Goal: Transaction & Acquisition: Download file/media

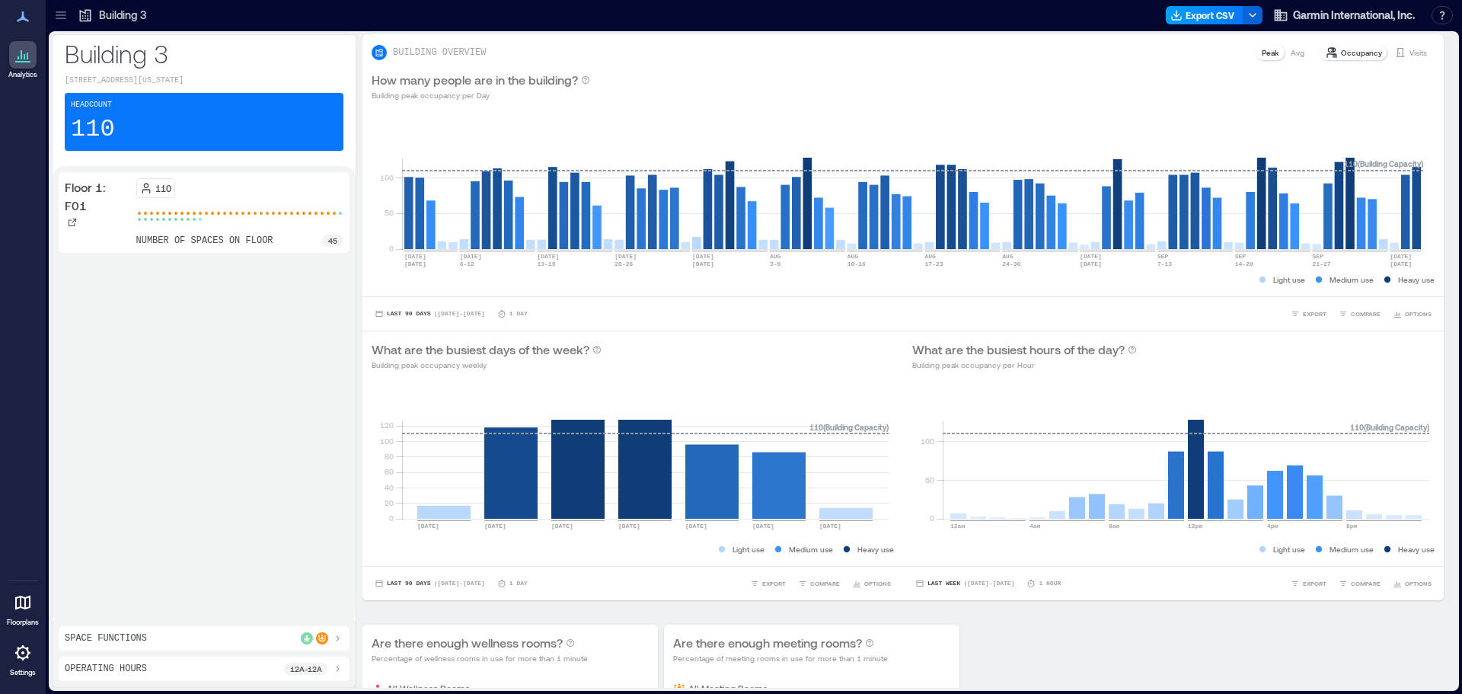
click at [1229, 10] on button "Export CSV" at bounding box center [1205, 15] width 78 height 18
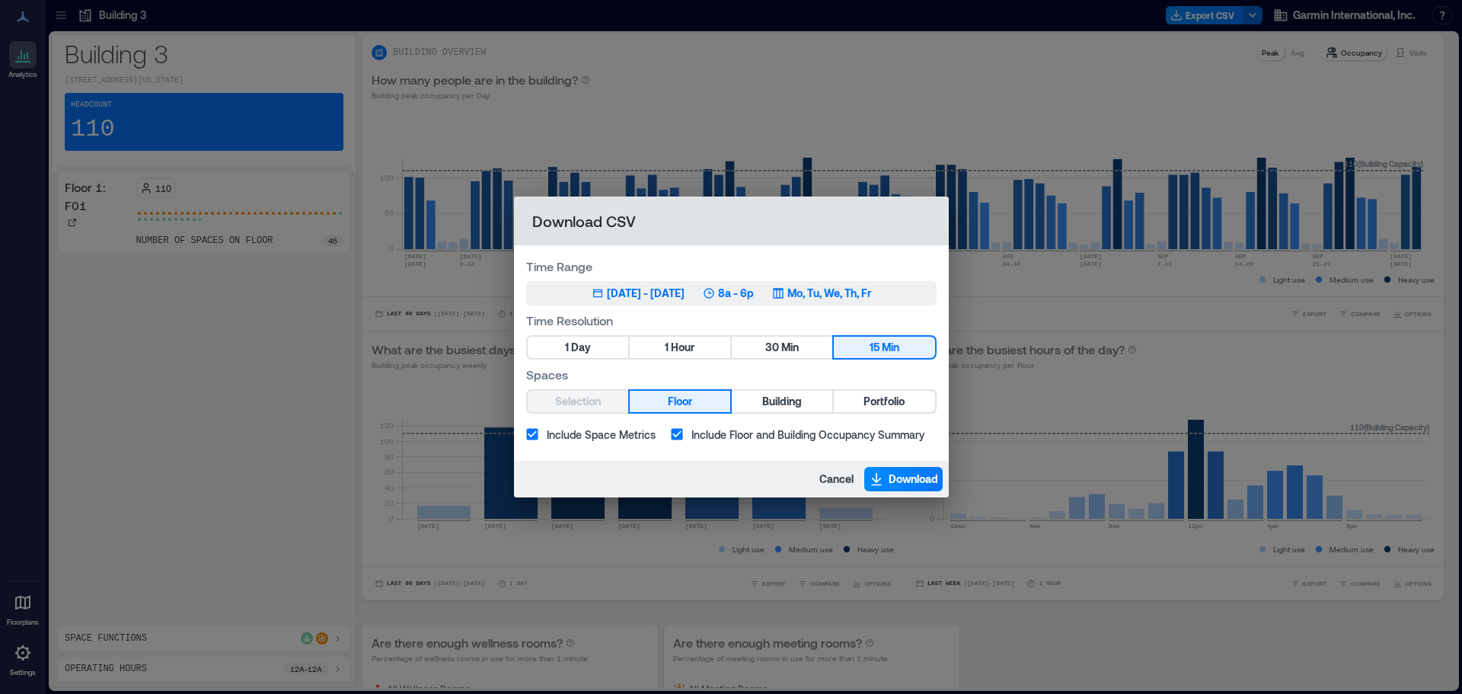
click at [741, 290] on p "8a - 6p" at bounding box center [736, 293] width 36 height 15
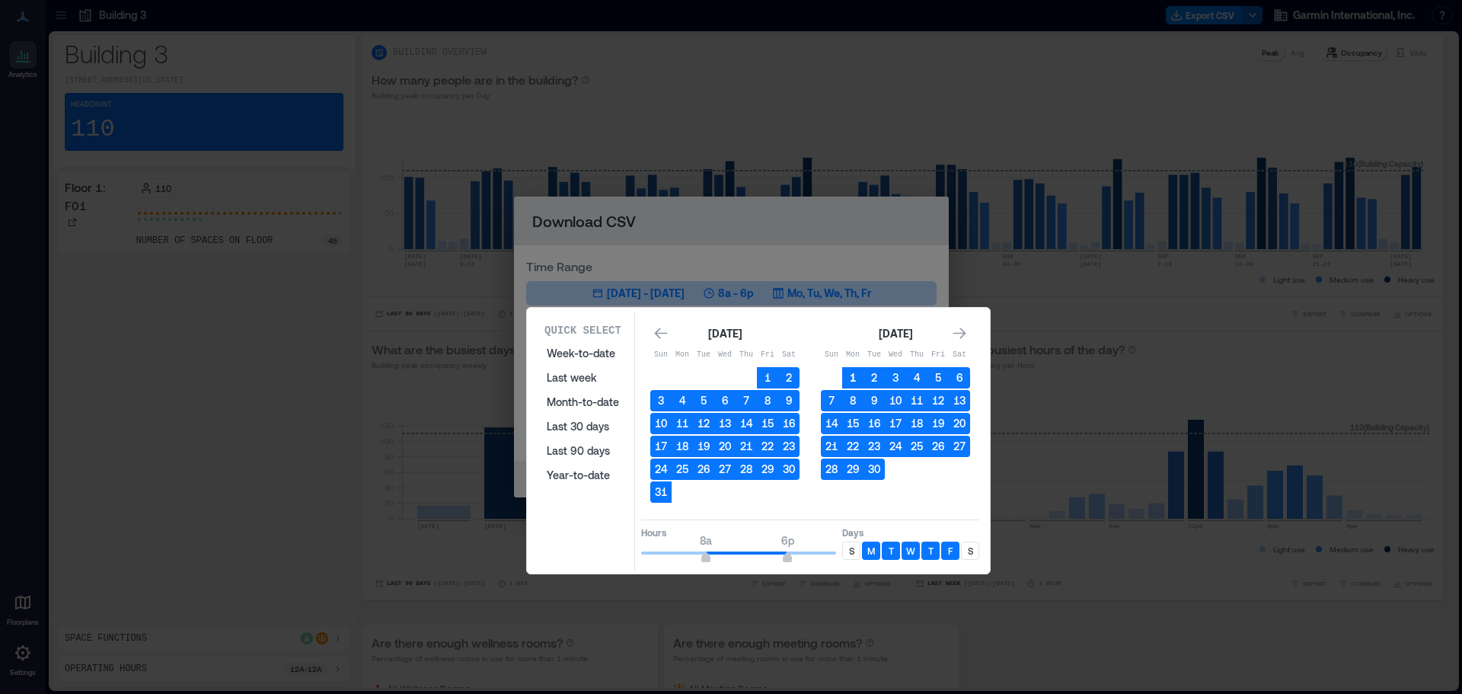
click at [847, 371] on button "1" at bounding box center [852, 377] width 21 height 21
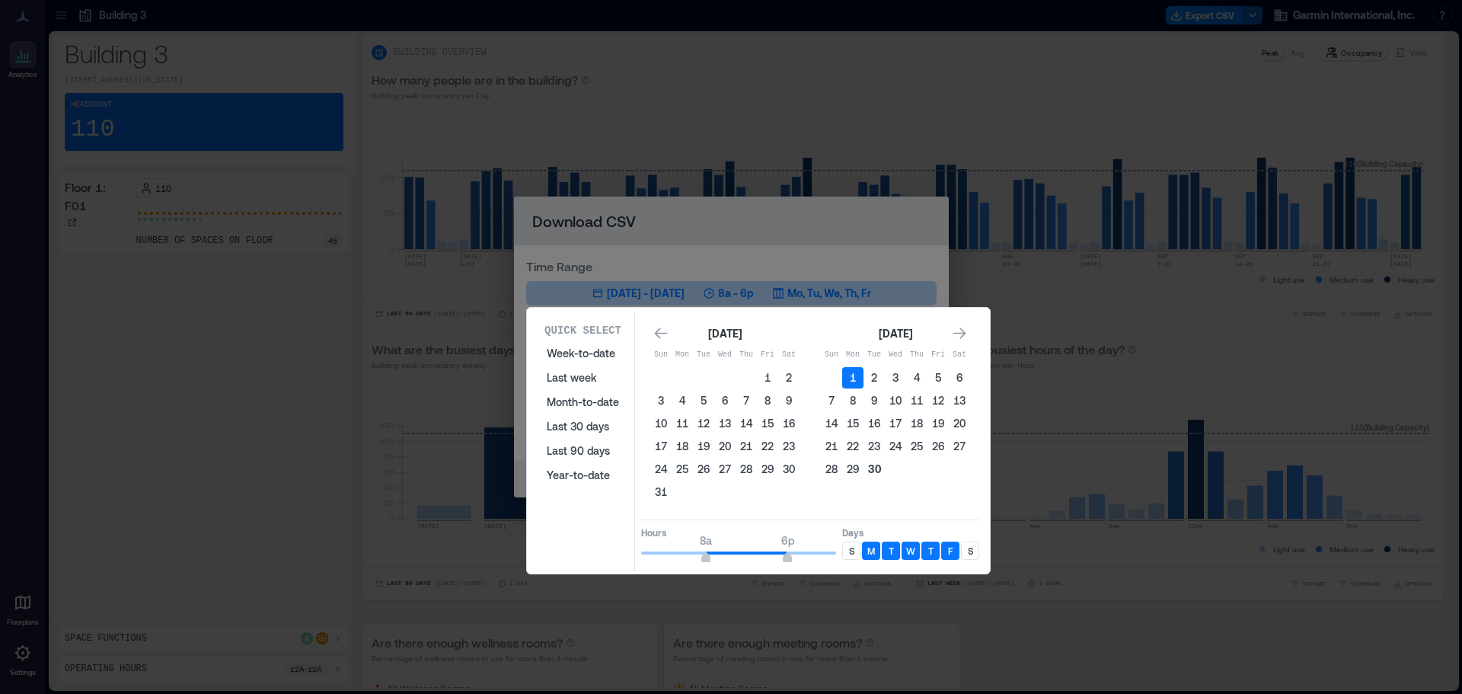
click at [874, 470] on button "30" at bounding box center [874, 469] width 21 height 21
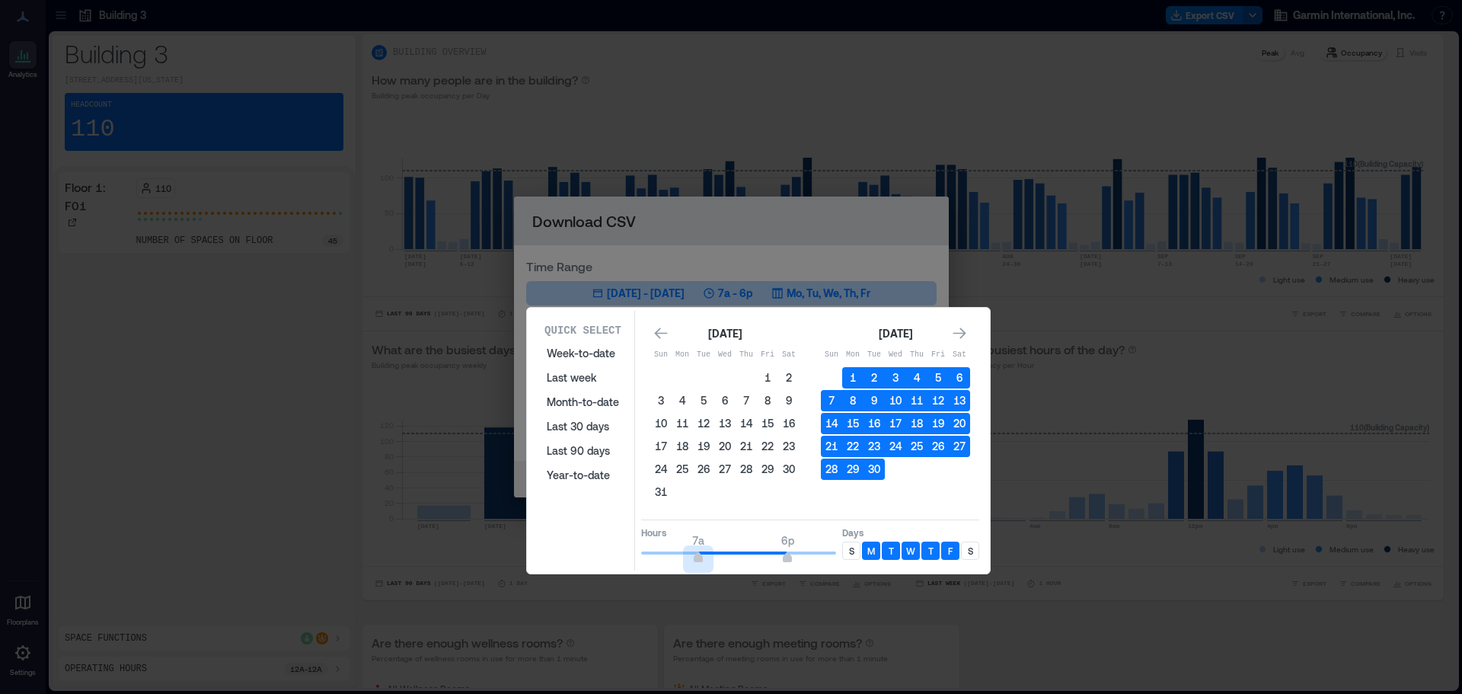
type input "*"
drag, startPoint x: 701, startPoint y: 556, endPoint x: 564, endPoint y: 553, distance: 137.1
click at [564, 553] on div "Quick Select Week-to-date Last week Month-to-date Last 30 days Last 90 days Yea…" at bounding box center [759, 441] width 454 height 260
type input "**"
drag, startPoint x: 788, startPoint y: 558, endPoint x: 854, endPoint y: 564, distance: 66.5
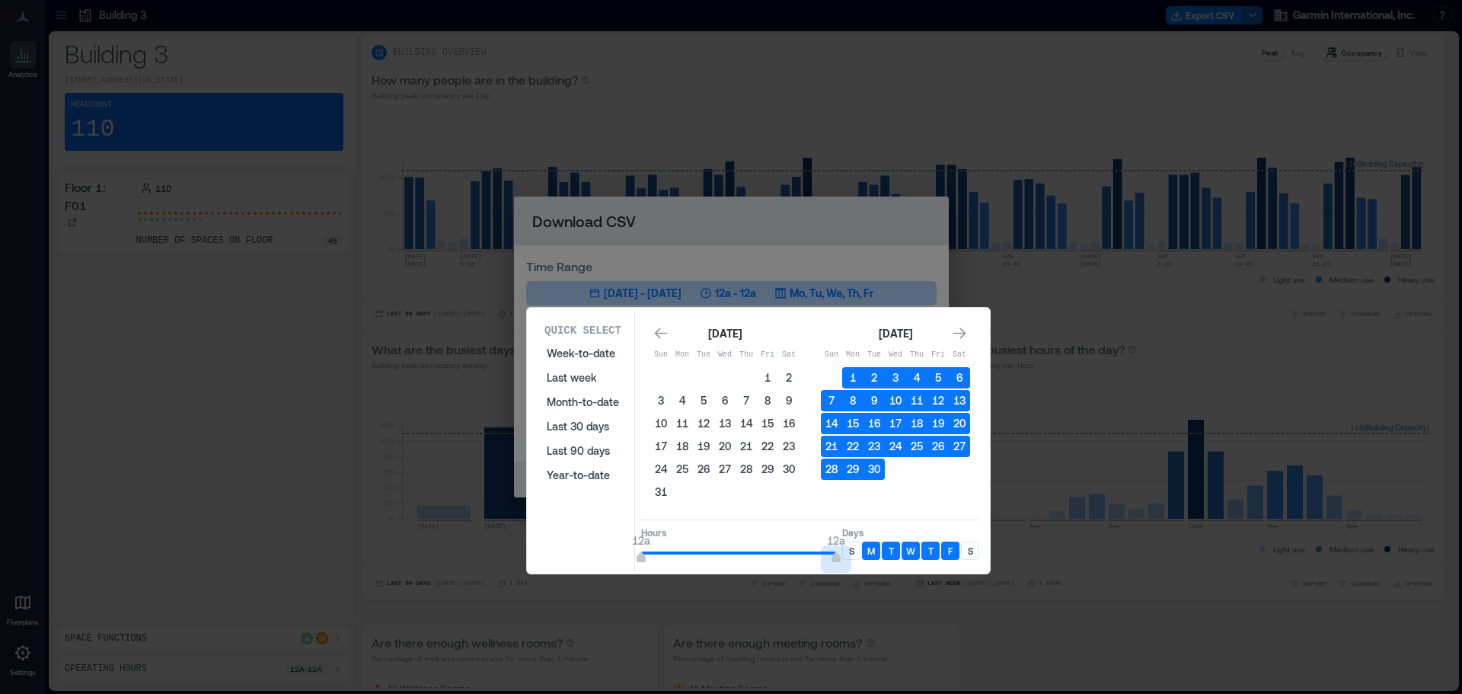
click at [854, 564] on div "Hours 12a 12a Days S M T W T F S" at bounding box center [810, 541] width 338 height 45
click at [855, 553] on div "S" at bounding box center [851, 551] width 18 height 18
click at [973, 552] on p "S" at bounding box center [970, 551] width 5 height 12
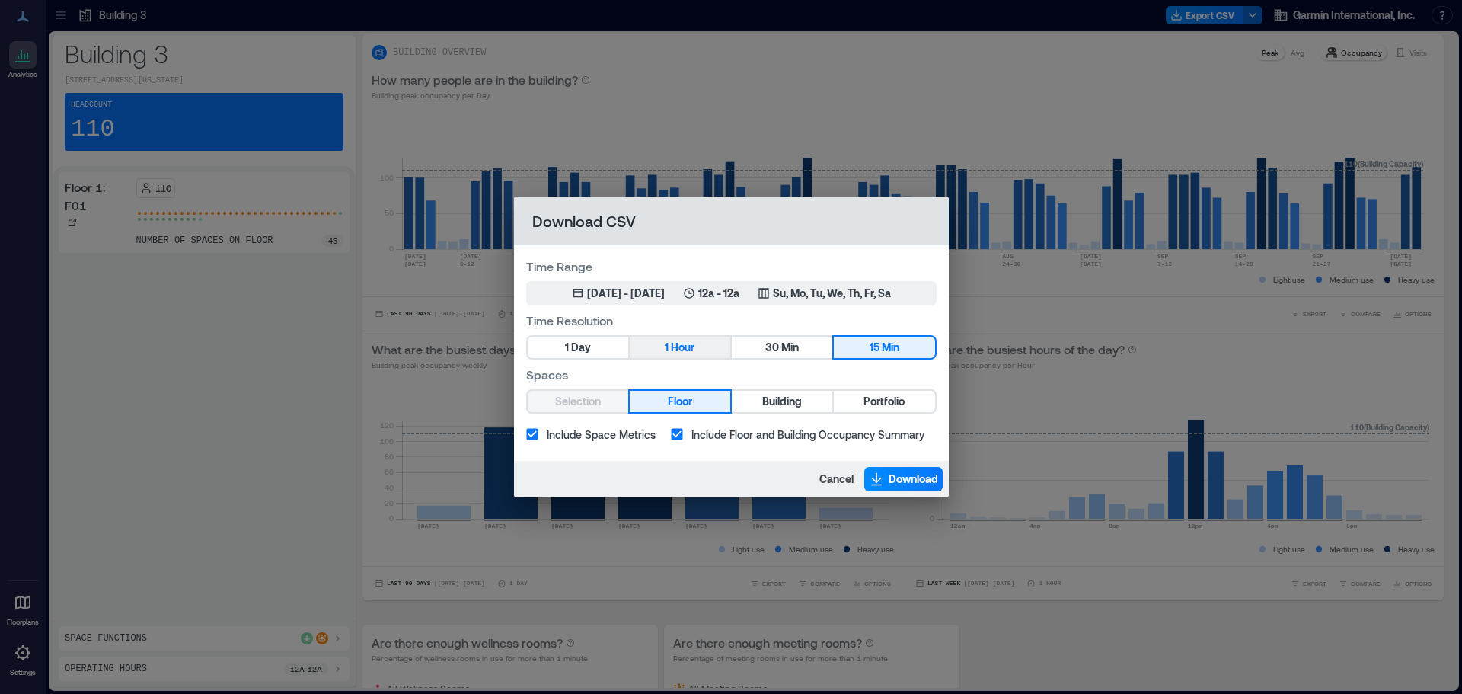
click at [716, 338] on button "1 Hour" at bounding box center [680, 347] width 101 height 21
click at [878, 472] on icon "button" at bounding box center [876, 478] width 15 height 15
